Goal: Information Seeking & Learning: Learn about a topic

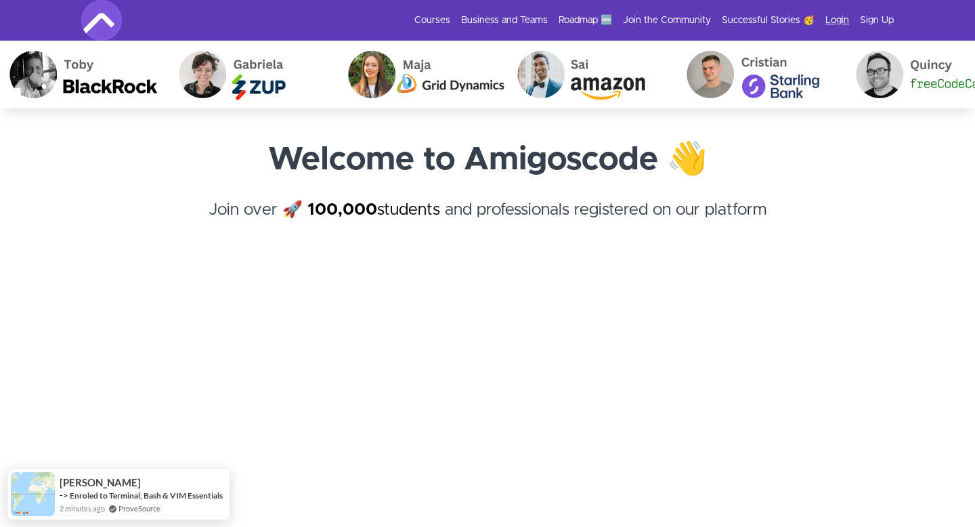
click at [840, 22] on link "Login" at bounding box center [837, 21] width 24 height 14
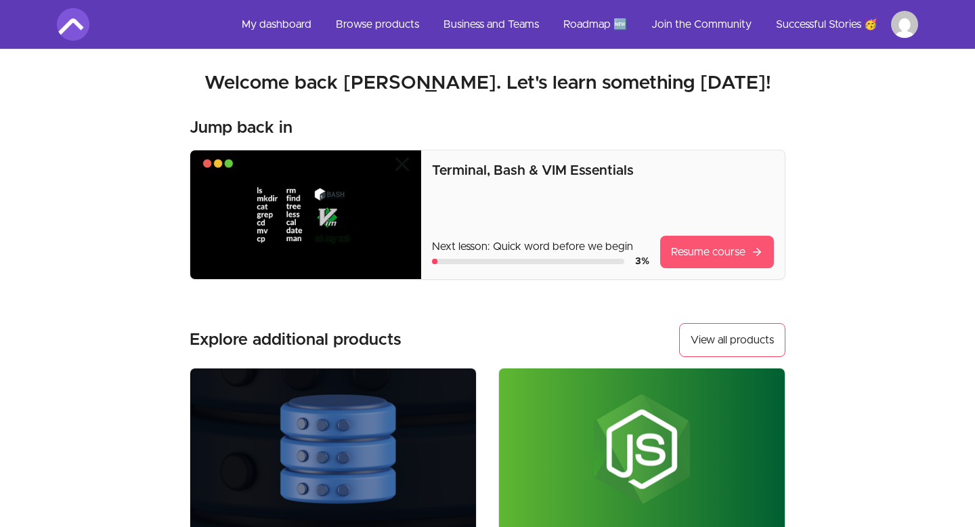
click at [695, 255] on link "Resume course" at bounding box center [717, 252] width 114 height 32
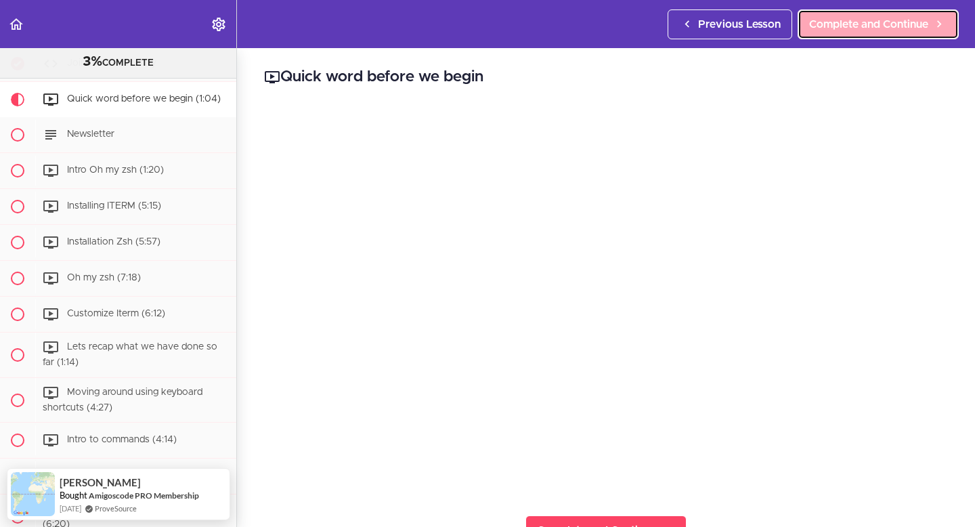
click at [853, 25] on span "Complete and Continue" at bounding box center [868, 24] width 119 height 16
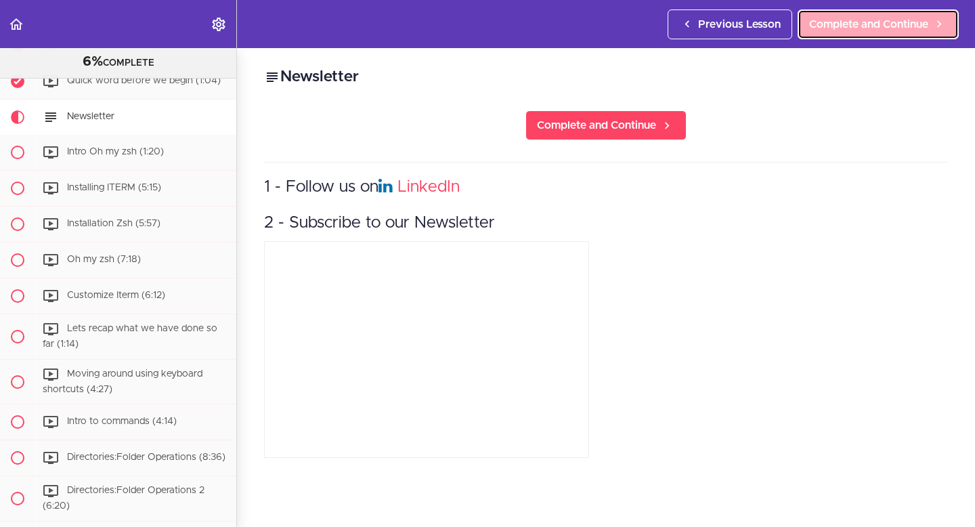
scroll to position [144, 0]
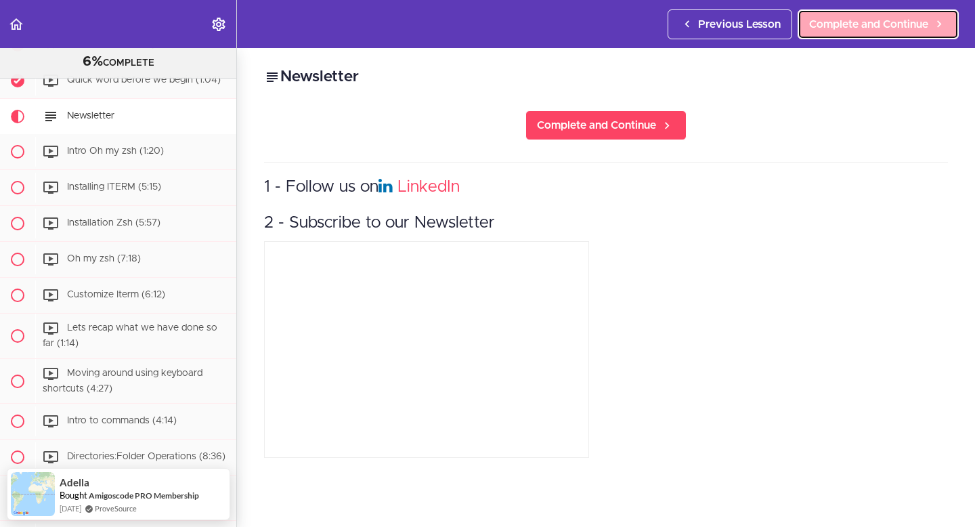
click at [852, 24] on span "Complete and Continue" at bounding box center [868, 24] width 119 height 16
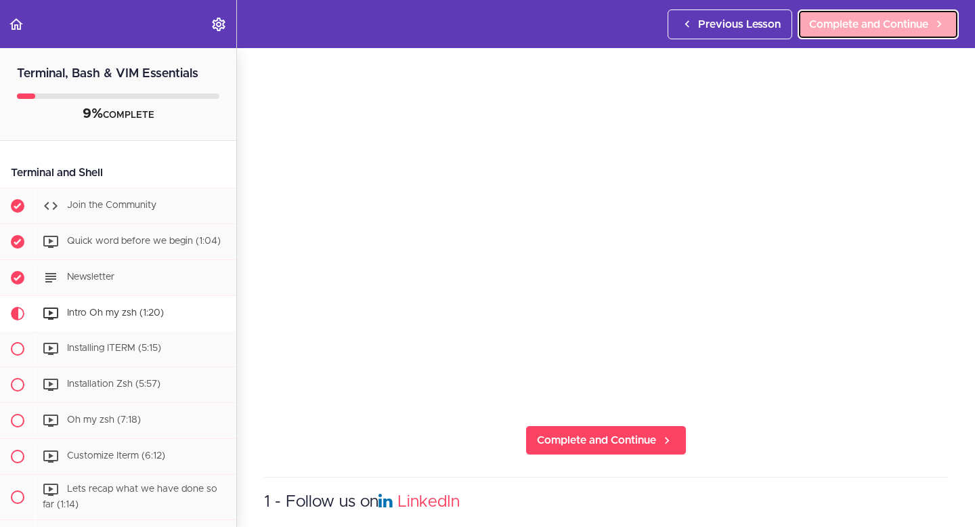
click at [851, 31] on span "Complete and Continue" at bounding box center [868, 24] width 119 height 16
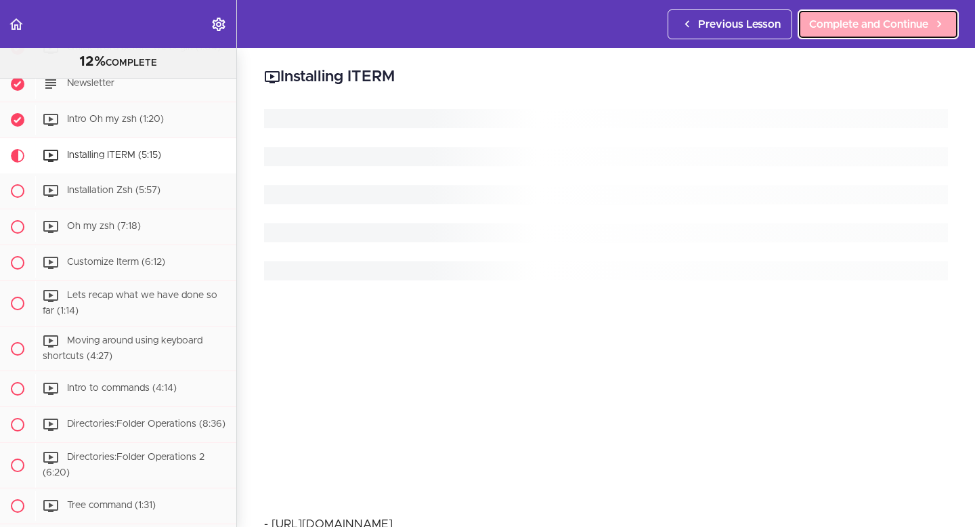
scroll to position [233, 0]
